Goal: Transaction & Acquisition: Purchase product/service

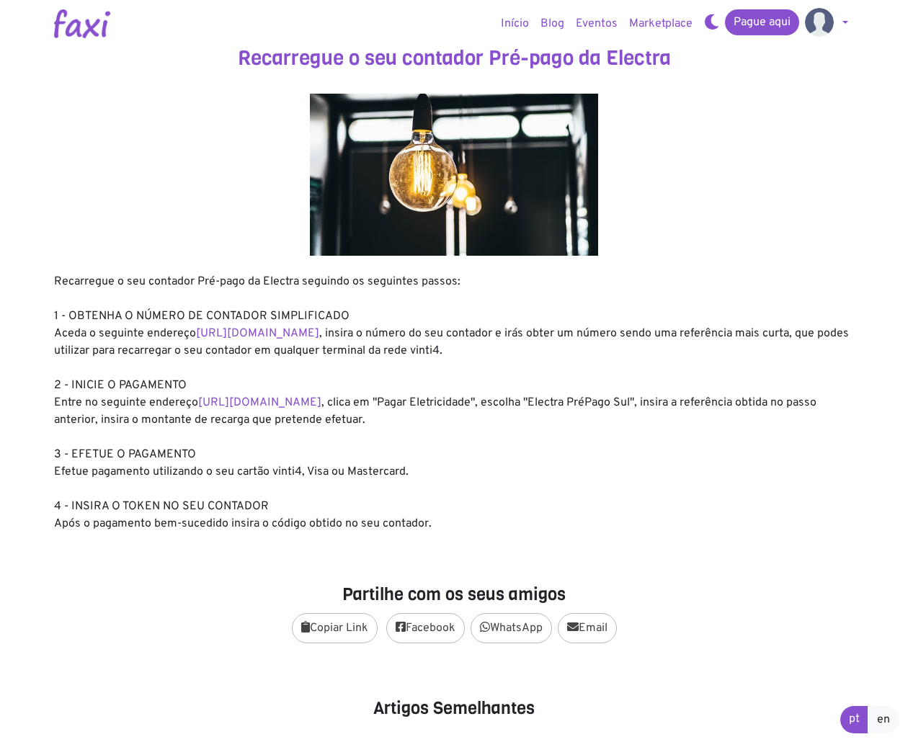
click at [843, 20] on link at bounding box center [826, 23] width 55 height 29
click at [811, 26] on img at bounding box center [819, 22] width 29 height 29
click at [842, 28] on link at bounding box center [826, 23] width 55 height 29
click at [839, 53] on link "Pagamentos" at bounding box center [857, 57] width 114 height 23
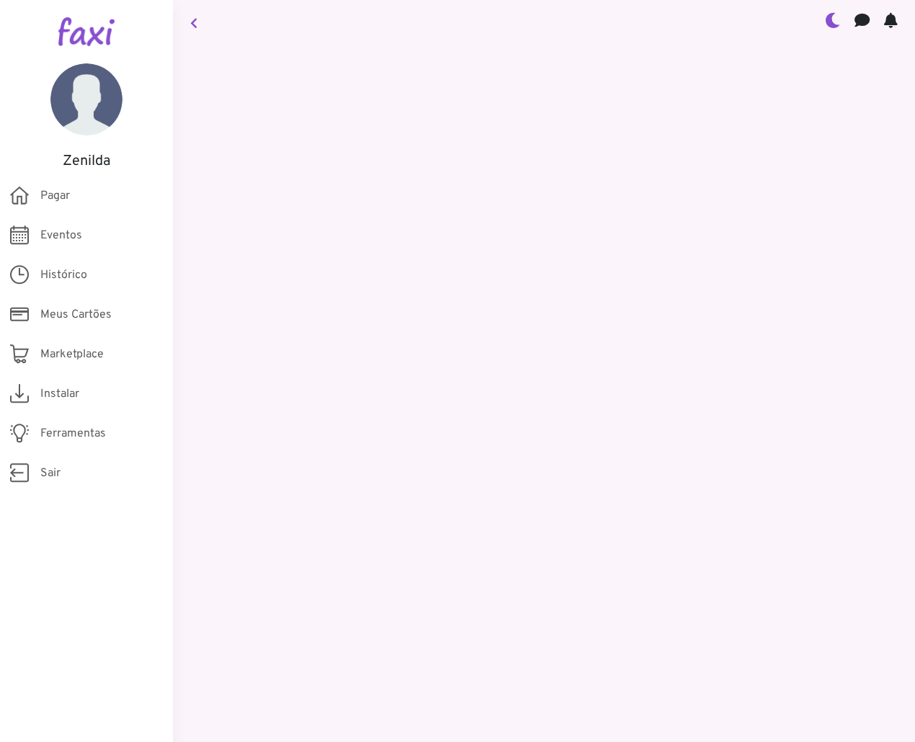
click at [79, 275] on span "Histórico" at bounding box center [63, 275] width 47 height 17
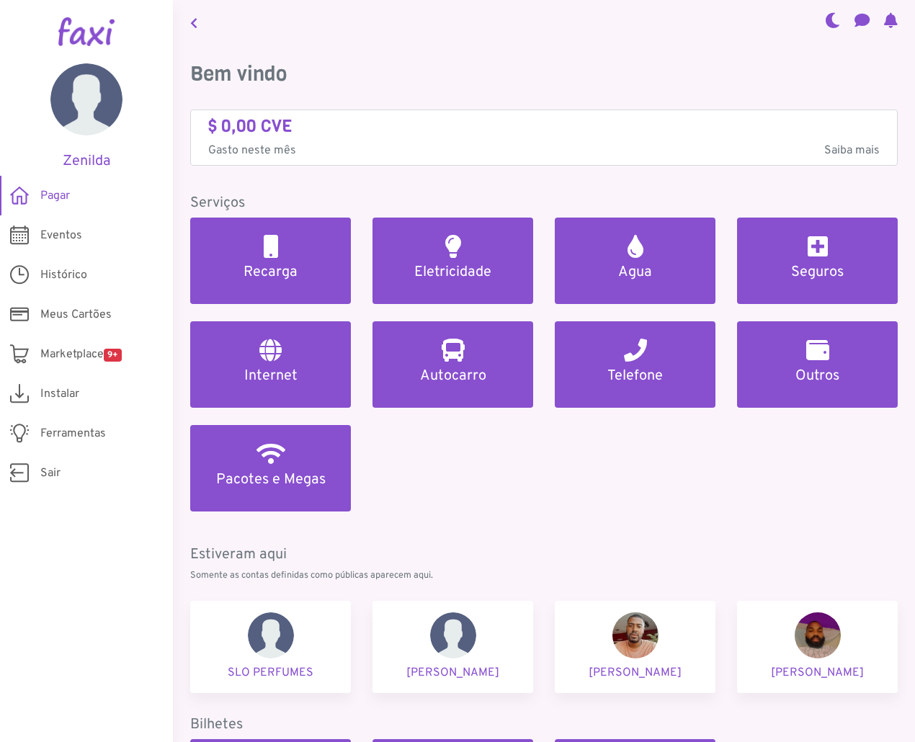
click at [61, 277] on span "Histórico" at bounding box center [63, 275] width 47 height 17
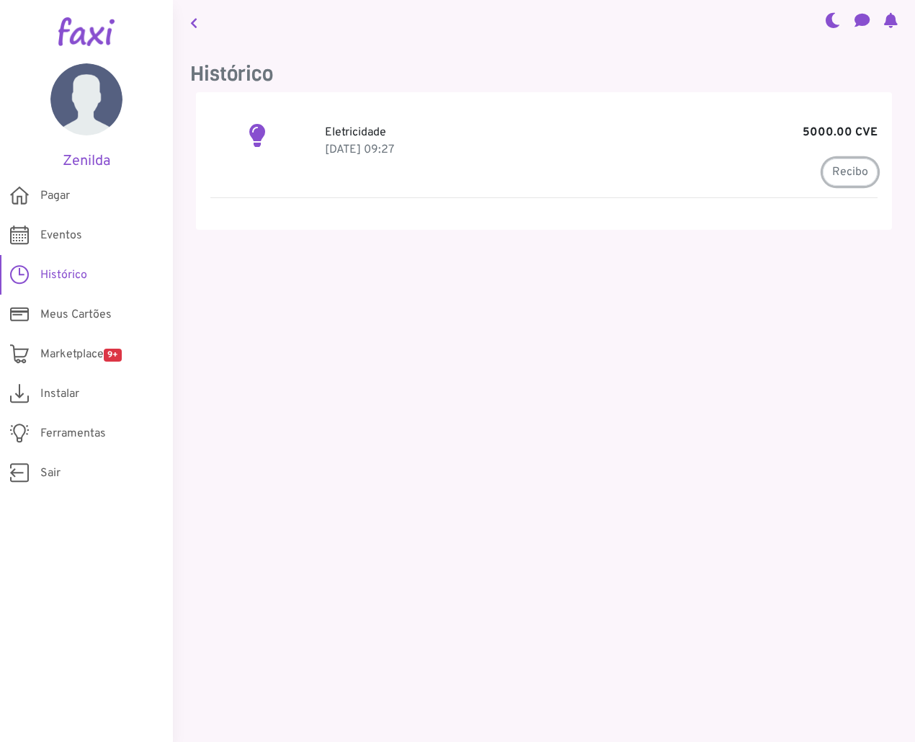
click at [860, 175] on link "Recibo" at bounding box center [850, 172] width 55 height 27
click at [537, 348] on main "Histórico Eletricidade 5000.00 CVE [DATE] 09:27 Recibo Pedir Devolução × Cancel…" at bounding box center [544, 371] width 742 height 742
click at [66, 199] on span "Pagar" at bounding box center [55, 195] width 30 height 17
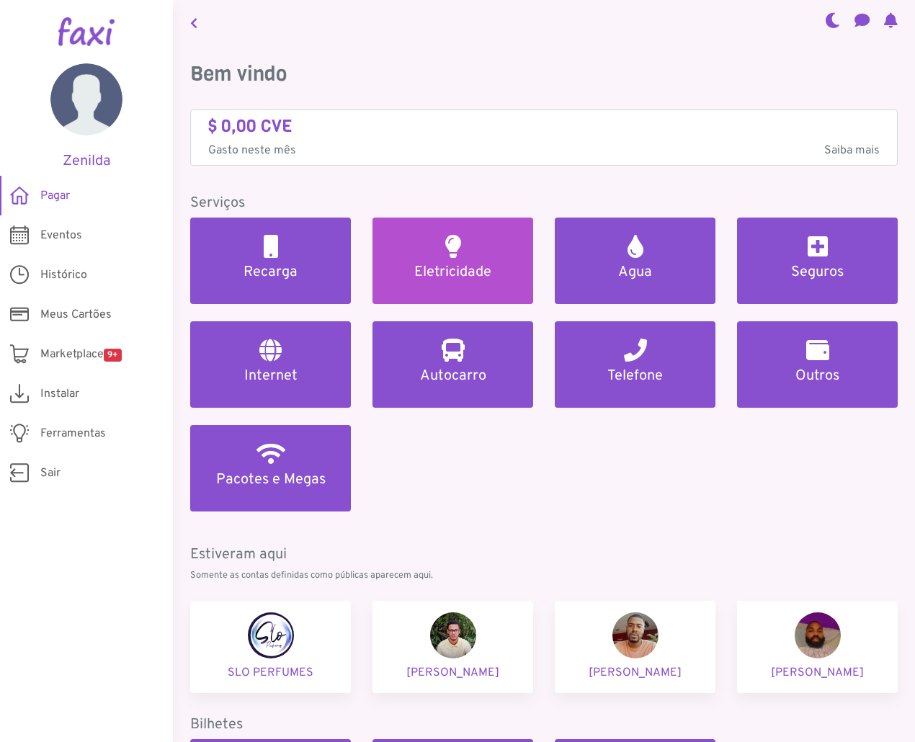
click at [450, 251] on h2 at bounding box center [453, 246] width 16 height 23
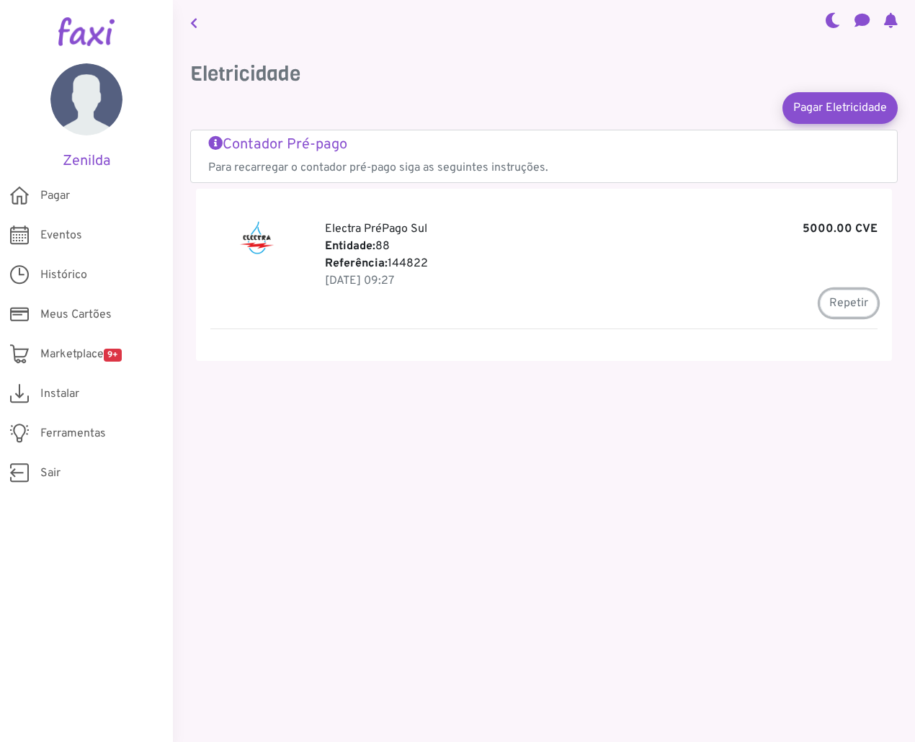
click at [834, 295] on button "Repetir" at bounding box center [849, 303] width 58 height 27
type input "******"
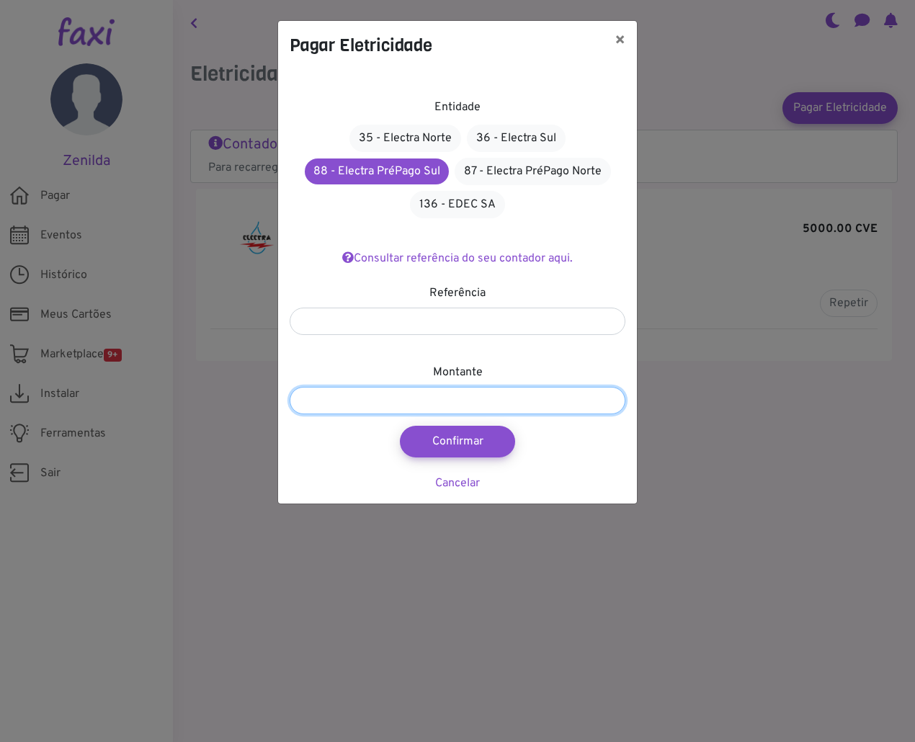
drag, startPoint x: 306, startPoint y: 400, endPoint x: 291, endPoint y: 400, distance: 15.1
click at [291, 400] on input "*******" at bounding box center [458, 400] width 336 height 27
type input "********"
click at [442, 450] on button "Confirmar" at bounding box center [457, 442] width 115 height 32
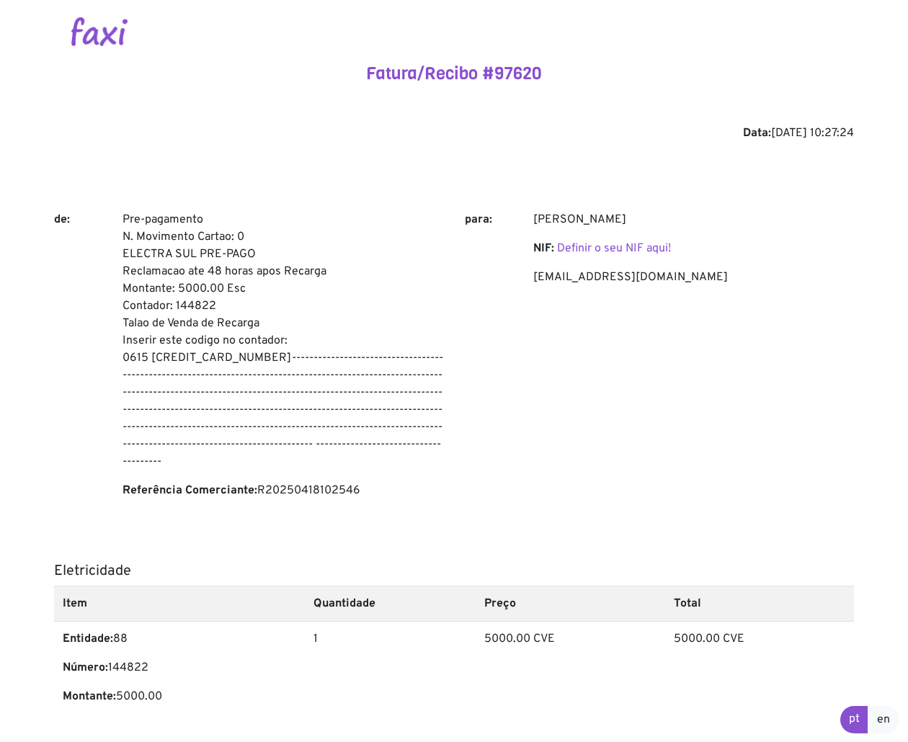
click at [699, 397] on div "[PERSON_NAME] NIF: Definir o seu NIF aqui! [PERSON_NAME][EMAIL_ADDRESS][DOMAIN_…" at bounding box center [693, 361] width 342 height 300
click at [580, 284] on p "[EMAIL_ADDRESS][DOMAIN_NAME]" at bounding box center [693, 277] width 321 height 17
click at [580, 284] on p "zenilda.zurc@hotmail.com" at bounding box center [693, 277] width 321 height 17
click at [584, 282] on p "zenilda.zurc@hotmail.com" at bounding box center [693, 277] width 321 height 17
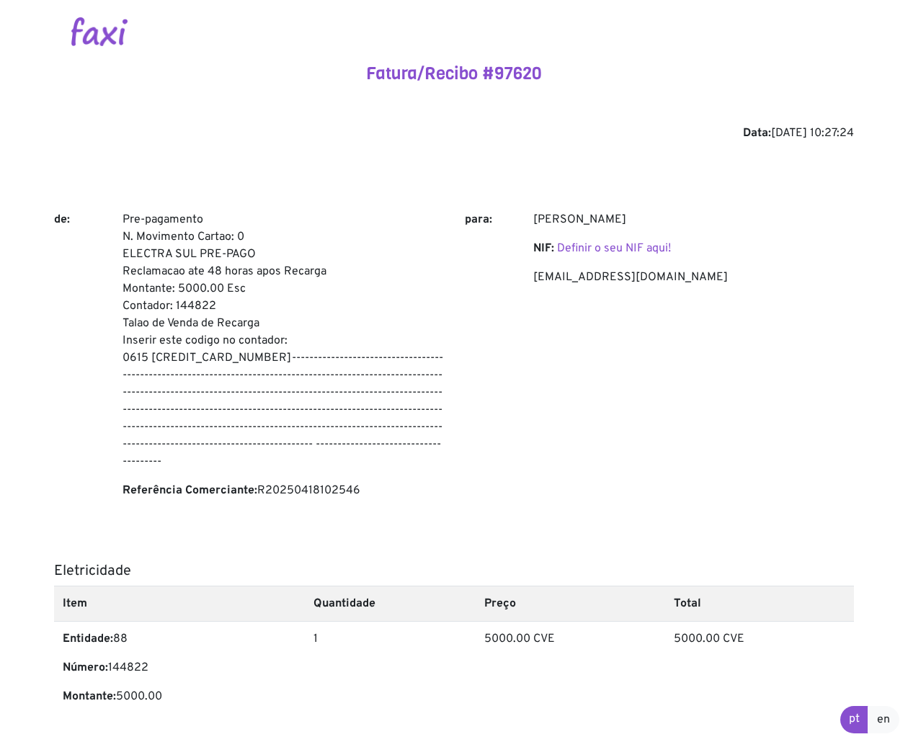
scroll to position [144, 0]
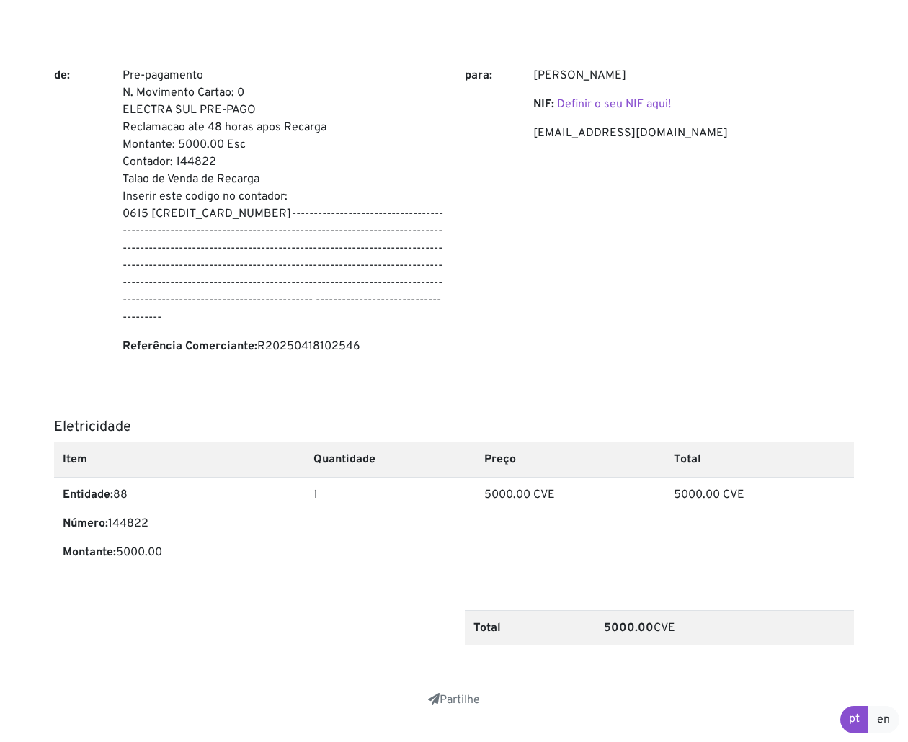
click at [203, 157] on p "Pre-pagamento N. Movimento Cartao: 0 ELECTRA SUL PRE-PAGO Reclamacao ate 48 hor…" at bounding box center [282, 196] width 321 height 259
copy p "144822"
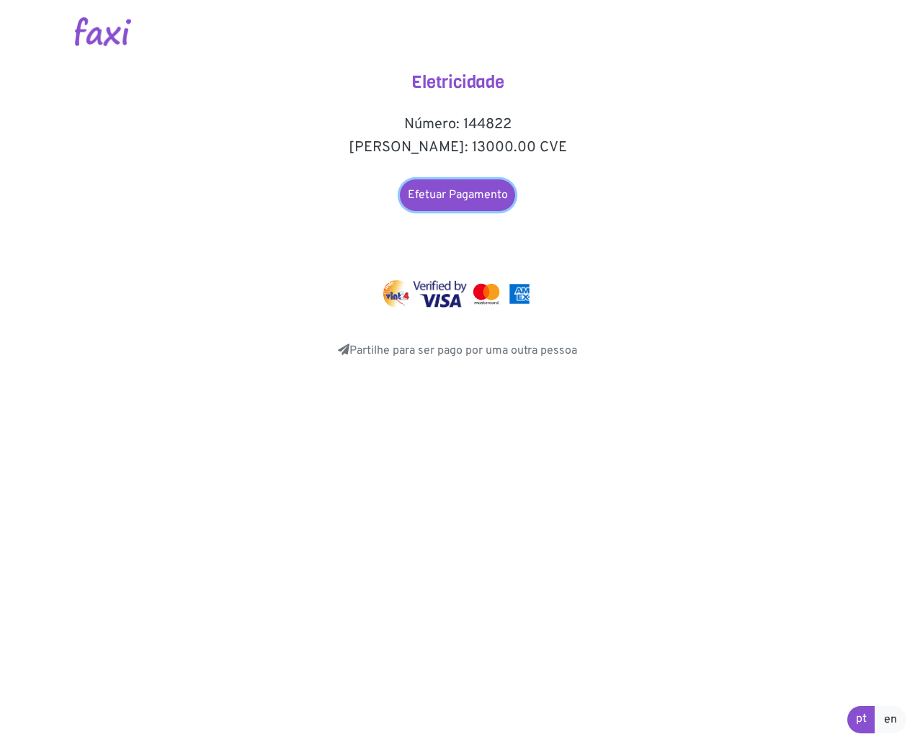
click at [478, 184] on link "Efetuar Pagamento" at bounding box center [457, 195] width 115 height 32
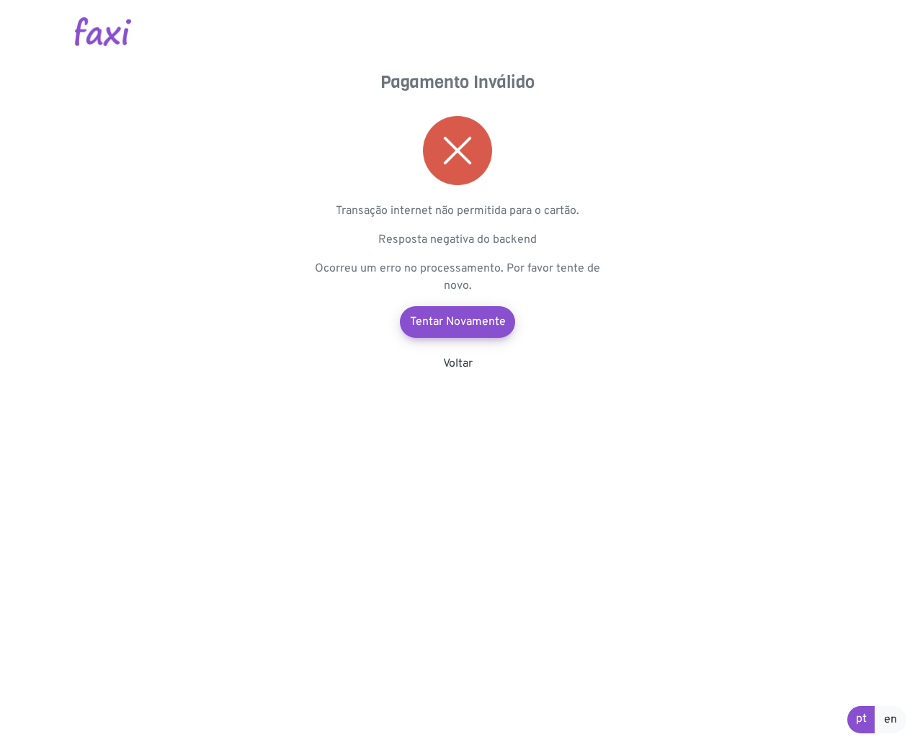
click at [444, 340] on div "Pagamento Inválido Transação internet não permitida para o cartão. Resposta neg…" at bounding box center [457, 222] width 288 height 300
click at [450, 333] on link "Tentar Novamente" at bounding box center [457, 322] width 115 height 32
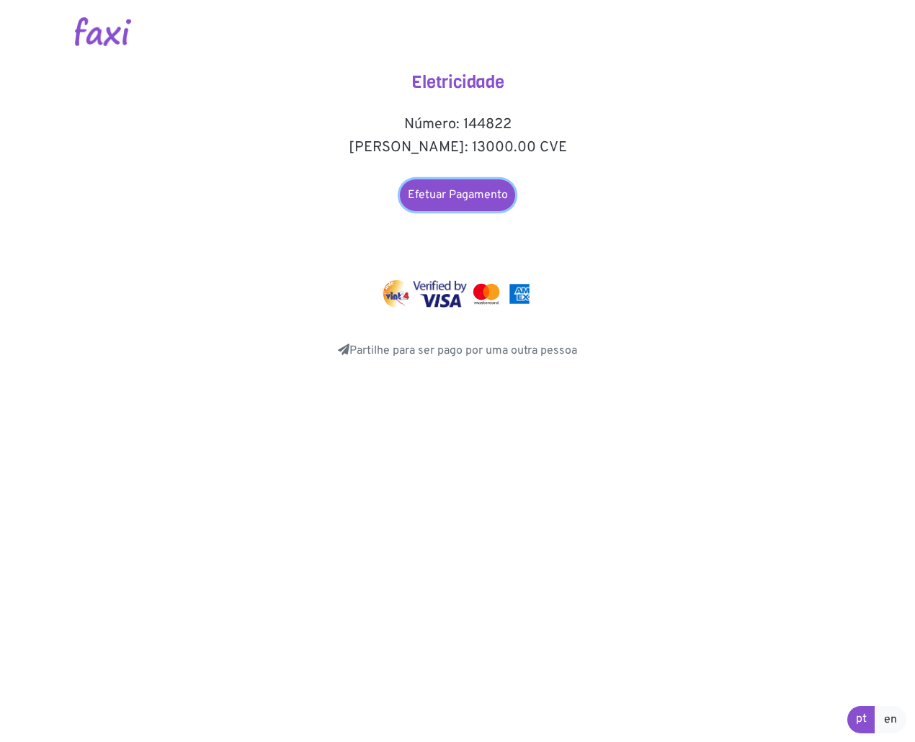
click at [463, 182] on link "Efetuar Pagamento" at bounding box center [457, 195] width 115 height 32
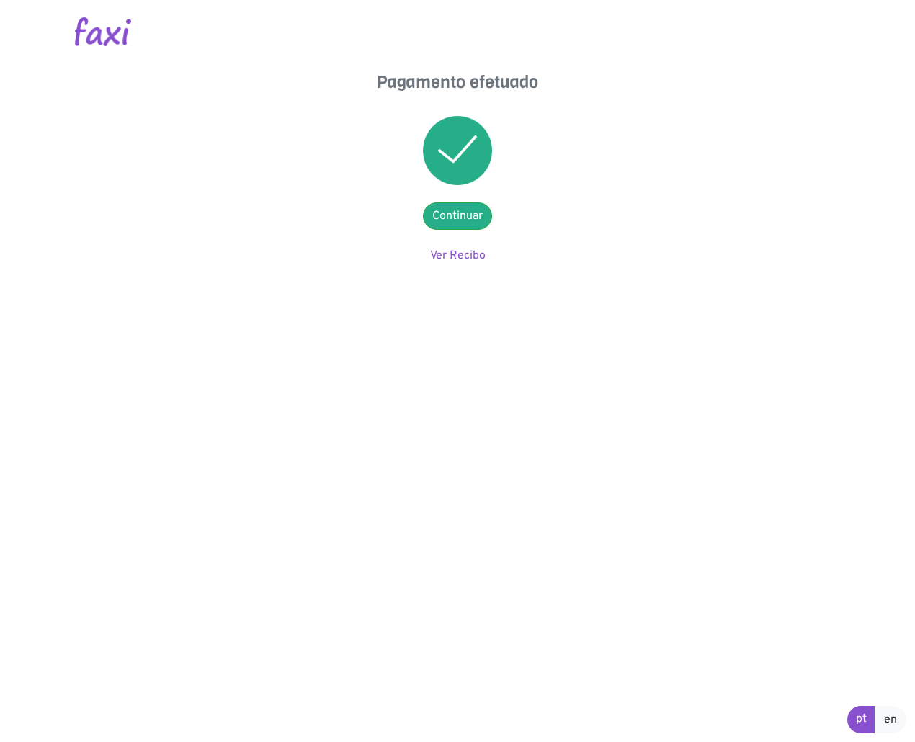
click at [476, 254] on link "Ver Recibo" at bounding box center [457, 256] width 55 height 14
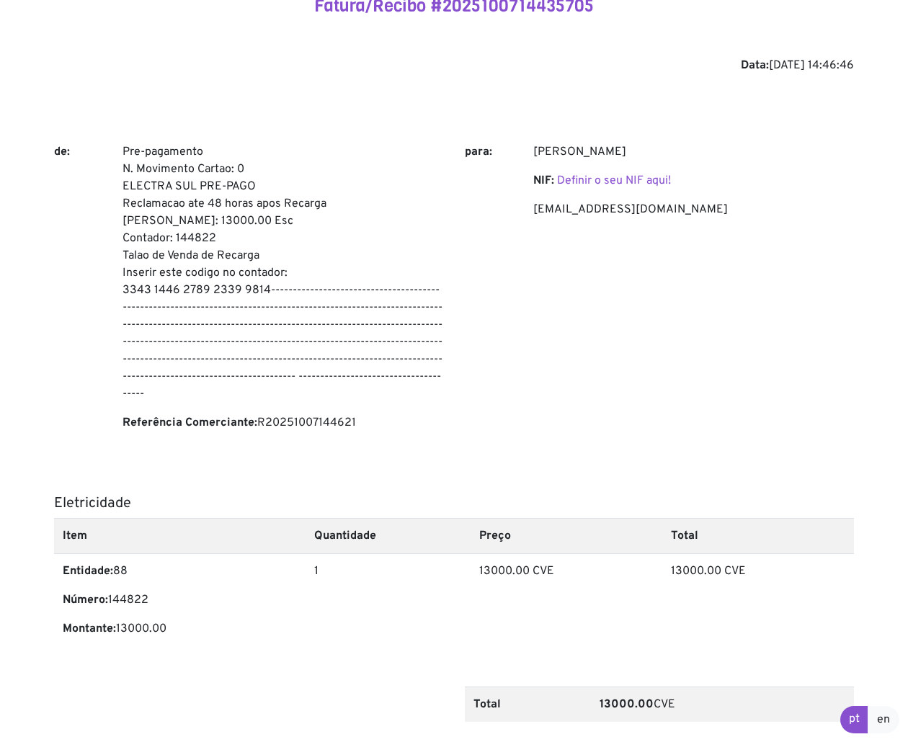
scroll to position [72, 0]
